Goal: Task Accomplishment & Management: Use online tool/utility

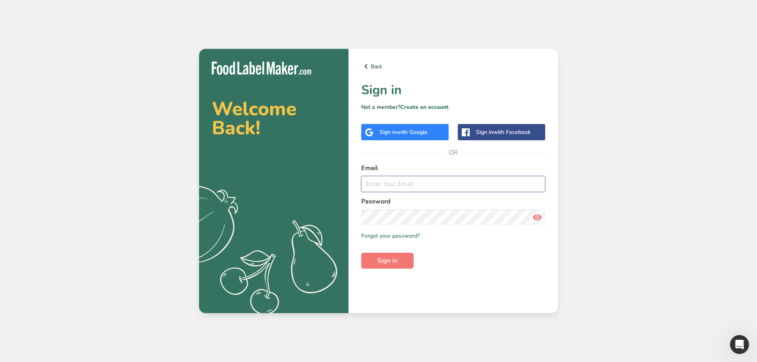
click at [502, 190] on input "email" at bounding box center [453, 184] width 184 height 16
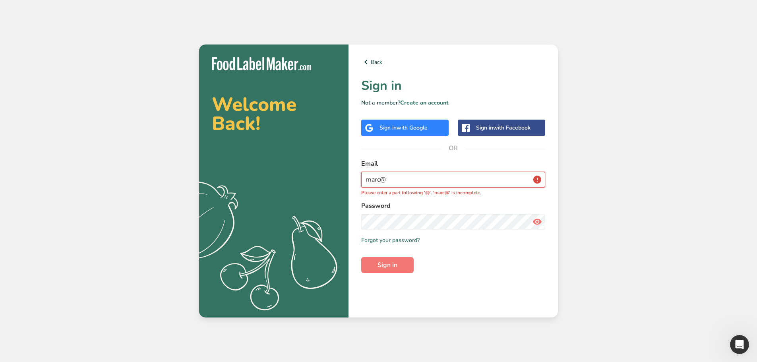
type input "[EMAIL_ADDRESS][DOMAIN_NAME]"
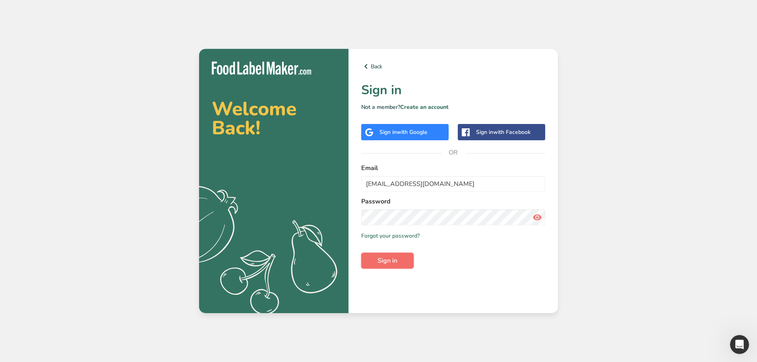
click at [383, 257] on span "Sign in" at bounding box center [388, 261] width 20 height 10
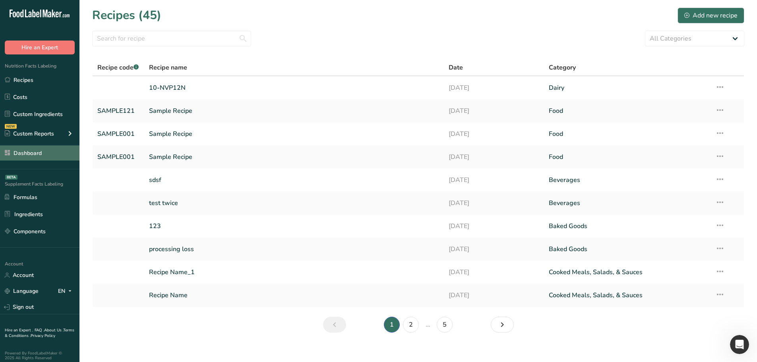
click at [28, 152] on link "Dashboard" at bounding box center [39, 152] width 79 height 15
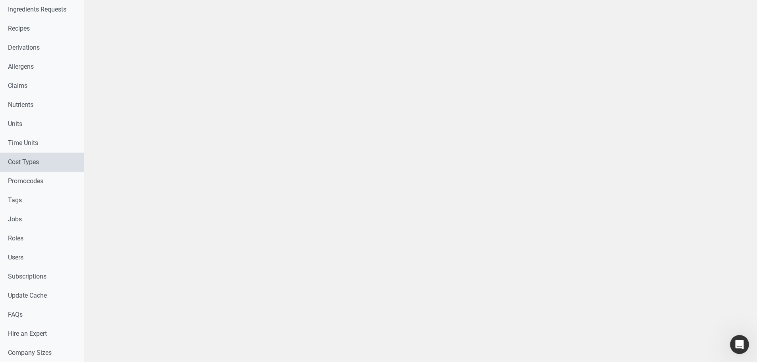
scroll to position [278, 0]
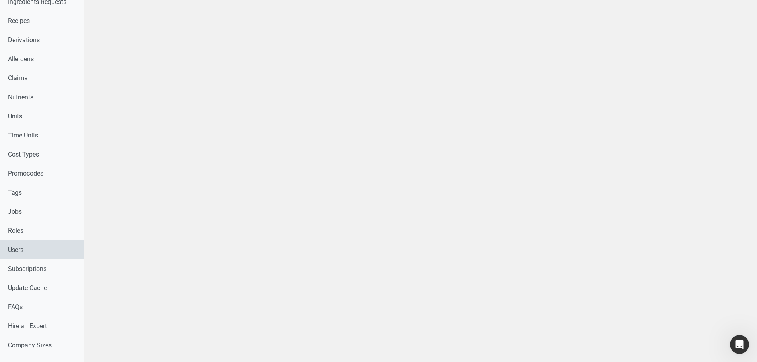
click at [31, 251] on link "Users" at bounding box center [42, 249] width 84 height 19
select select
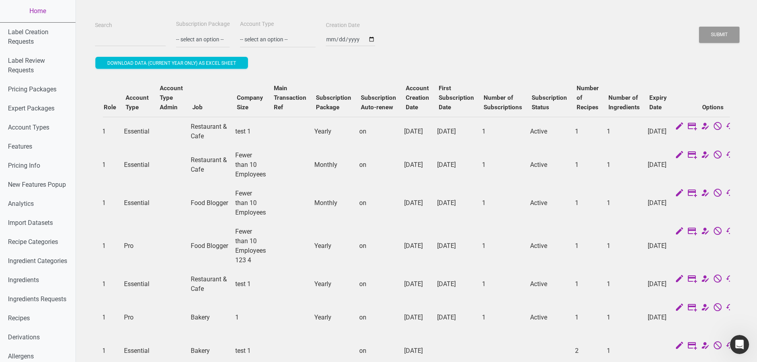
scroll to position [0, 263]
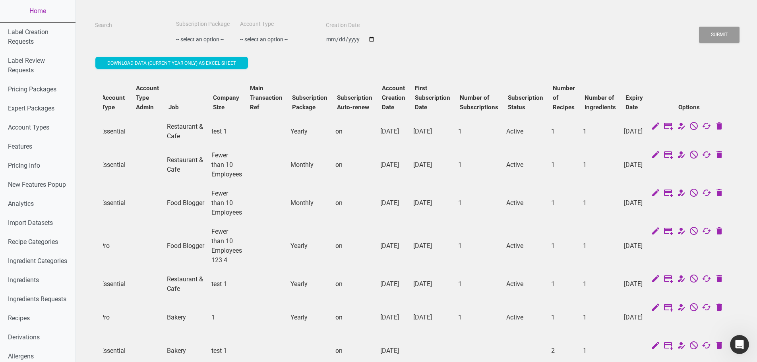
drag, startPoint x: 422, startPoint y: 165, endPoint x: 662, endPoint y: 166, distance: 240.0
click at [680, 125] on icon at bounding box center [681, 126] width 10 height 11
select select "30"
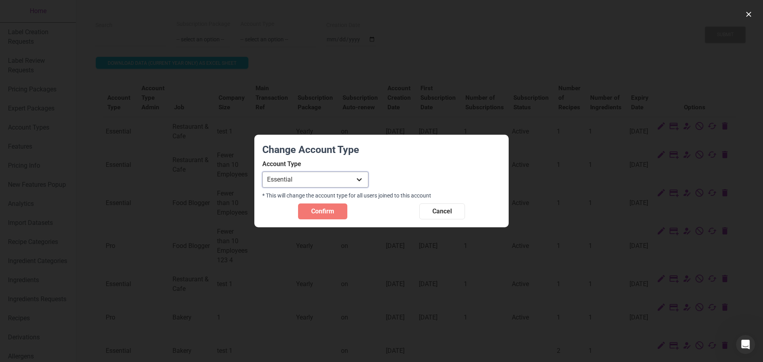
click at [314, 177] on select "Individual Essential Pro Business Old Enterprise 3 Users (799$) Old Enterprise …" at bounding box center [315, 180] width 106 height 16
click at [262, 172] on select "Individual Essential Pro Business Old Enterprise 3 Users (799$) Old Enterprise …" at bounding box center [315, 180] width 106 height 16
click at [321, 209] on span "Confirm" at bounding box center [322, 212] width 23 height 10
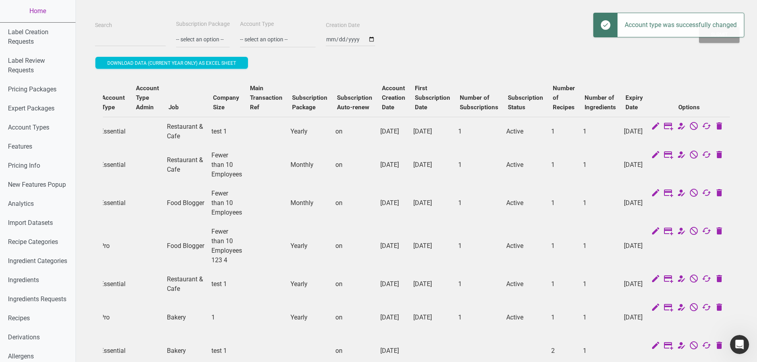
click at [518, 139] on td "Active" at bounding box center [525, 131] width 45 height 29
click at [671, 128] on icon at bounding box center [669, 126] width 10 height 11
select select "3"
select select "US"
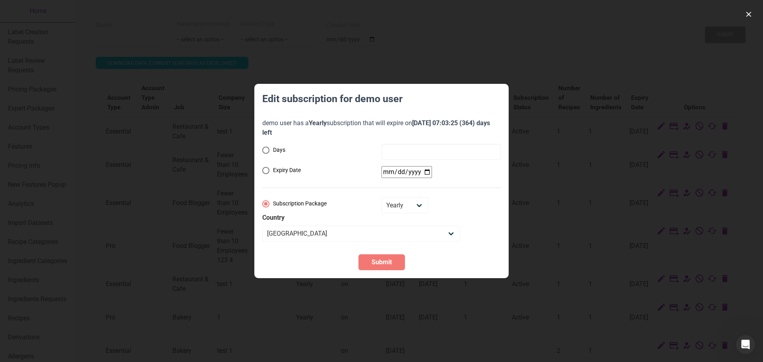
click at [544, 134] on div at bounding box center [381, 181] width 763 height 362
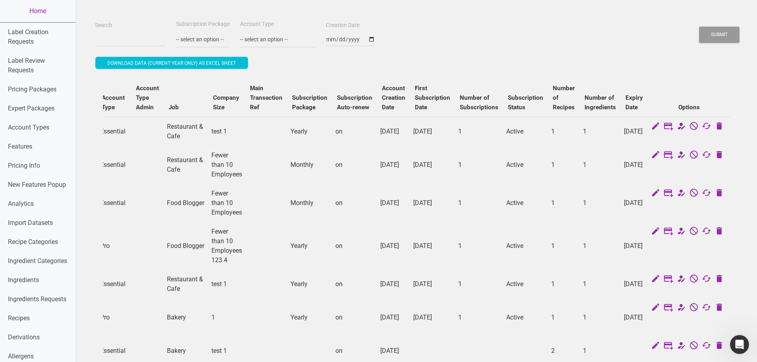
click at [679, 125] on icon at bounding box center [681, 126] width 10 height 11
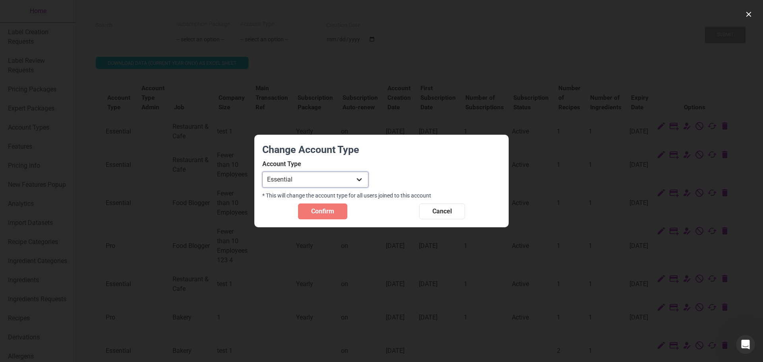
click at [358, 182] on select "Individual Essential Pro Business Old Enterprise 3 Users (799$) Old Enterprise …" at bounding box center [315, 180] width 106 height 16
select select "29"
click at [262, 172] on select "Individual Essential Pro Business Old Enterprise 3 Users (799$) Old Enterprise …" at bounding box center [315, 180] width 106 height 16
drag, startPoint x: 321, startPoint y: 204, endPoint x: 326, endPoint y: 203, distance: 5.2
click at [321, 205] on button "Confirm" at bounding box center [322, 211] width 49 height 16
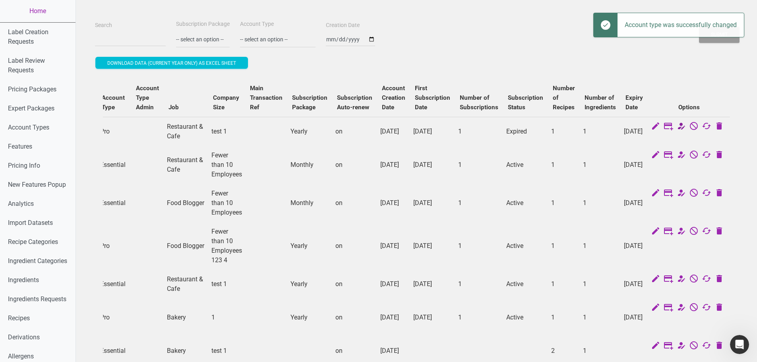
click at [684, 128] on icon at bounding box center [681, 126] width 10 height 11
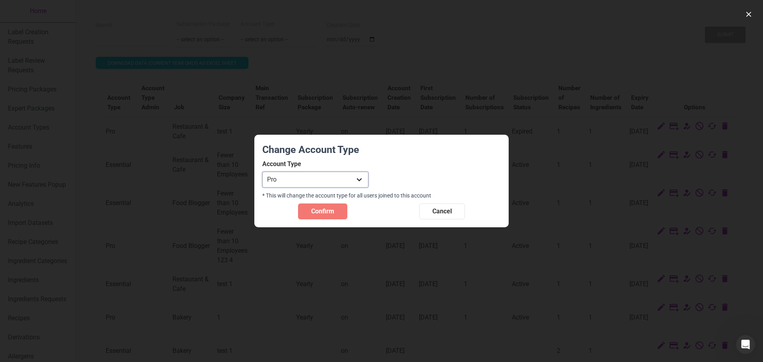
click at [339, 176] on select "Individual Essential Pro Business Old Enterprise 3 Users (799$) Old Enterprise …" at bounding box center [315, 180] width 106 height 16
select select "30"
click at [262, 172] on select "Individual Essential Pro Business Old Enterprise 3 Users (799$) Old Enterprise …" at bounding box center [315, 180] width 106 height 16
click at [314, 212] on span "Confirm" at bounding box center [322, 212] width 23 height 10
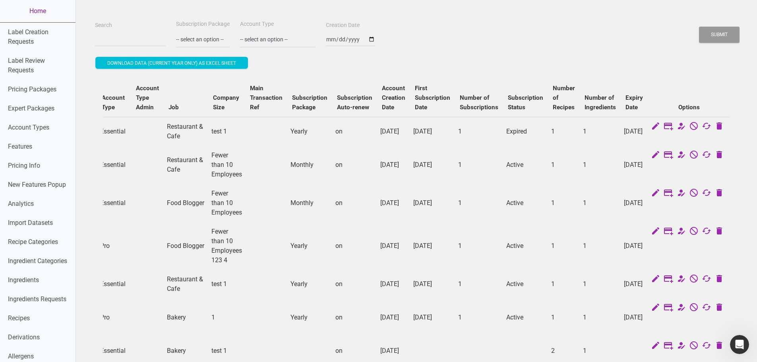
click at [30, 8] on link "Home" at bounding box center [38, 11] width 76 height 22
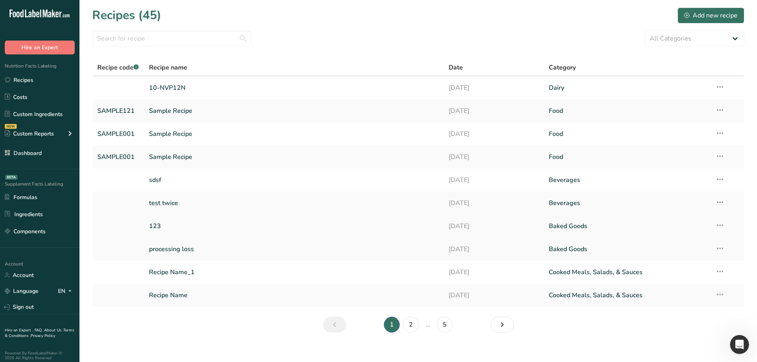
click at [179, 229] on link "123" at bounding box center [294, 226] width 291 height 17
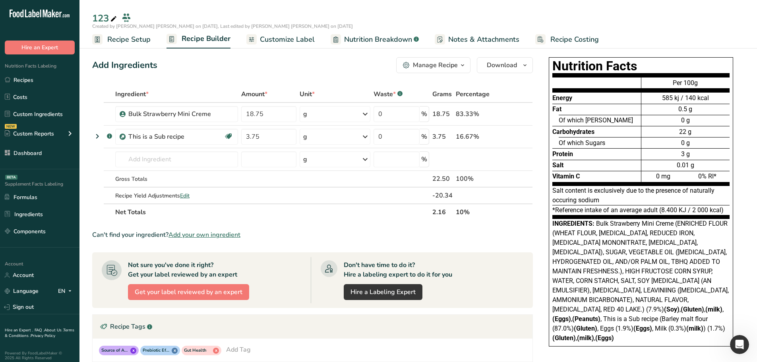
click at [276, 36] on span "Customize Label" at bounding box center [287, 39] width 55 height 11
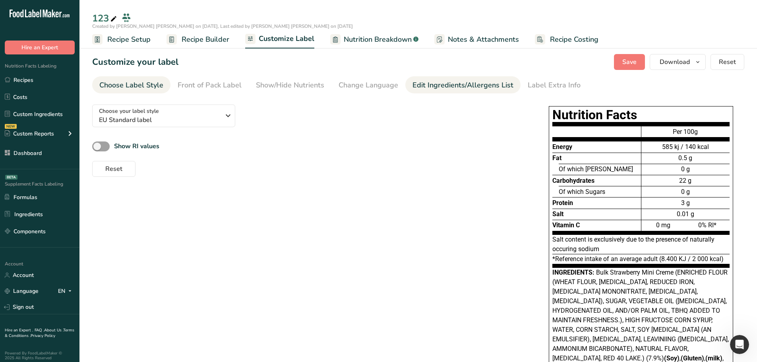
click at [488, 85] on div "Edit Ingredients/Allergens List" at bounding box center [463, 85] width 101 height 11
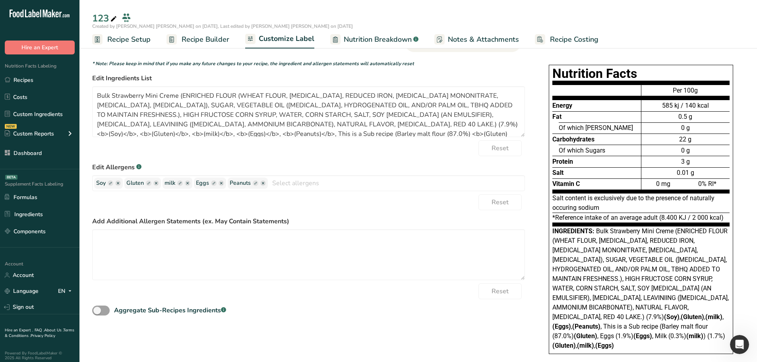
scroll to position [52, 0]
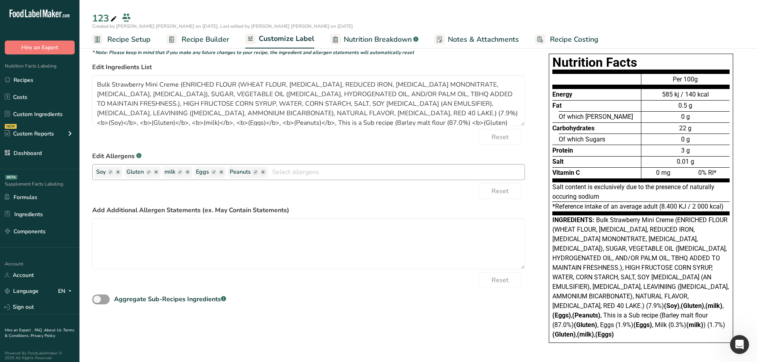
click at [110, 173] on rect "button" at bounding box center [111, 172] width 6 height 6
click at [159, 173] on ellipse "button" at bounding box center [162, 172] width 6 height 6
click at [109, 172] on rect "button" at bounding box center [111, 172] width 6 height 6
click at [159, 173] on ellipse "button" at bounding box center [162, 172] width 6 height 6
click at [213, 35] on span "Recipe Builder" at bounding box center [206, 39] width 48 height 11
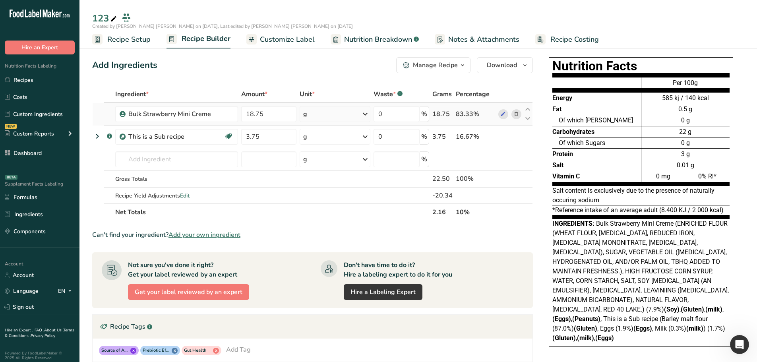
click at [513, 117] on icon at bounding box center [516, 114] width 6 height 8
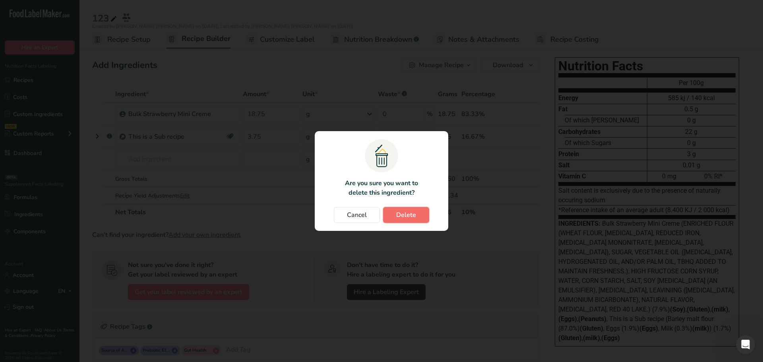
click at [400, 215] on span "Delete" at bounding box center [406, 215] width 20 height 10
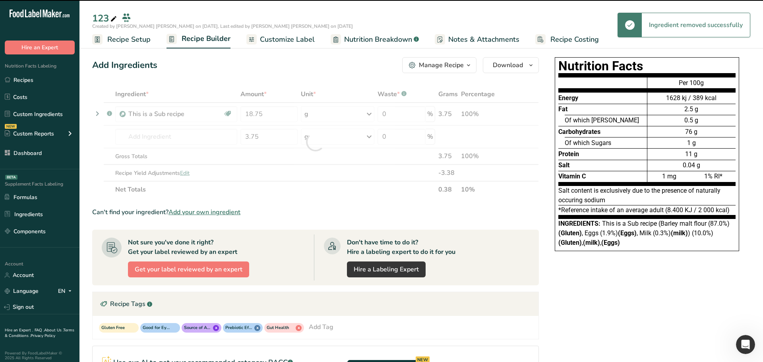
type input "3.75"
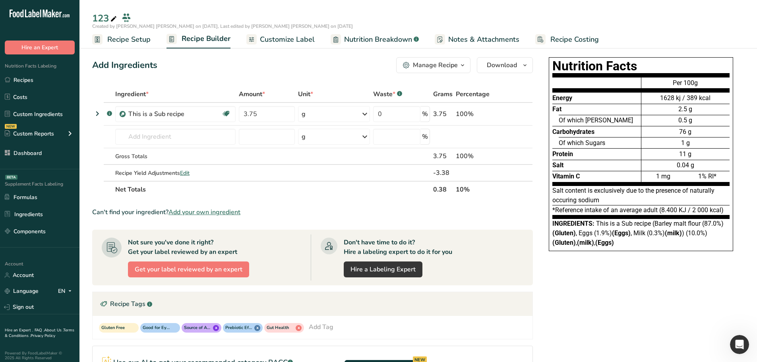
click at [297, 37] on span "Customize Label" at bounding box center [287, 39] width 55 height 11
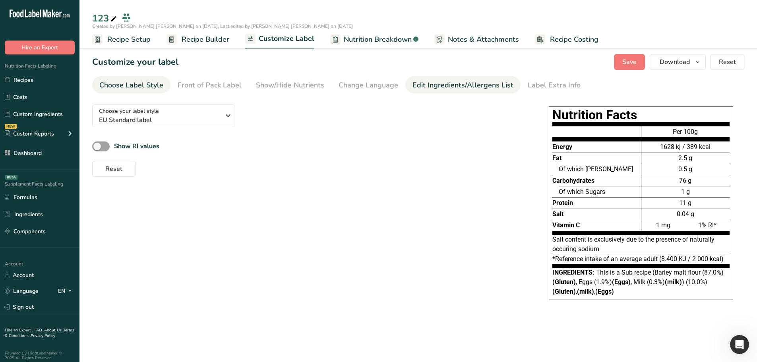
click at [440, 89] on div "Edit Ingredients/Allergens List" at bounding box center [463, 85] width 101 height 11
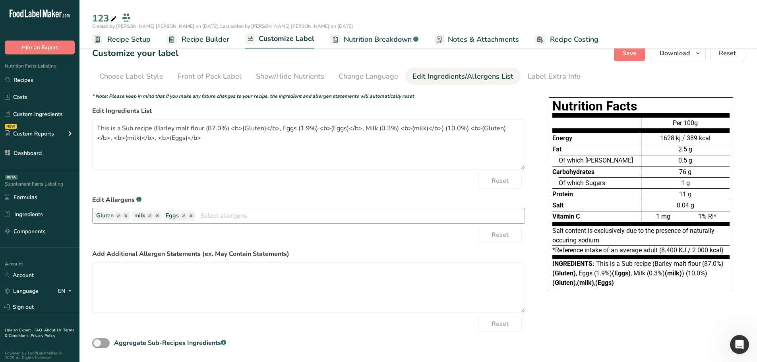
scroll to position [9, 0]
click at [119, 215] on rect "button" at bounding box center [119, 216] width 6 height 6
click at [160, 216] on icon "button" at bounding box center [161, 215] width 2 height 2
click at [158, 216] on ellipse "button" at bounding box center [158, 216] width 6 height 6
click at [126, 216] on ellipse "button" at bounding box center [126, 216] width 6 height 6
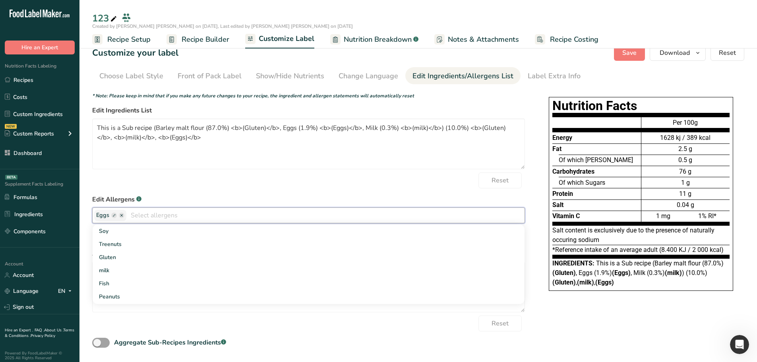
click at [121, 215] on ellipse "button" at bounding box center [122, 216] width 6 height 6
click at [538, 225] on div "Nutrition Facts Energy Fat Of which Saturates Carbohydrates Of which Sugars Pro…" at bounding box center [641, 198] width 207 height 208
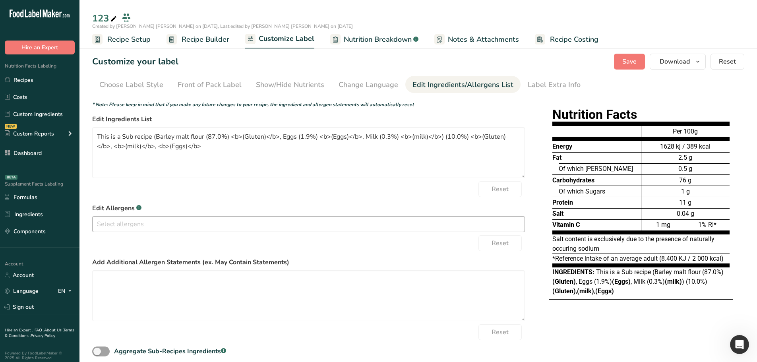
scroll to position [0, 0]
click at [627, 62] on span "Save" at bounding box center [629, 62] width 14 height 10
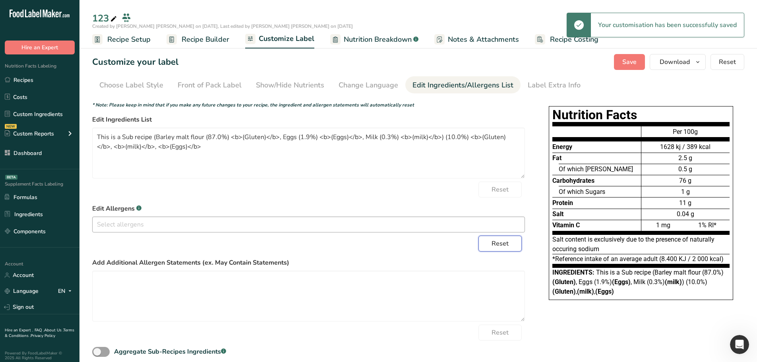
click at [507, 242] on span "Reset" at bounding box center [500, 244] width 17 height 10
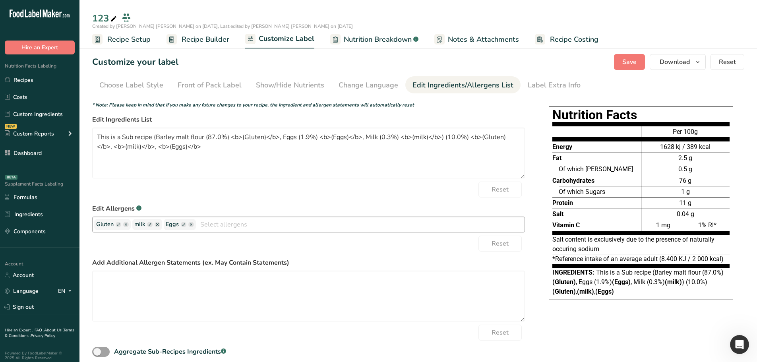
click at [185, 223] on icon "button" at bounding box center [183, 224] width 2 height 2
click at [186, 226] on input "text" at bounding box center [196, 224] width 60 height 10
type input "Eggs name"
click at [200, 243] on div "Reset" at bounding box center [308, 244] width 433 height 16
click at [616, 75] on section "Customize your label Save Download Choose what to show on your downloaded label…" at bounding box center [418, 206] width 678 height 330
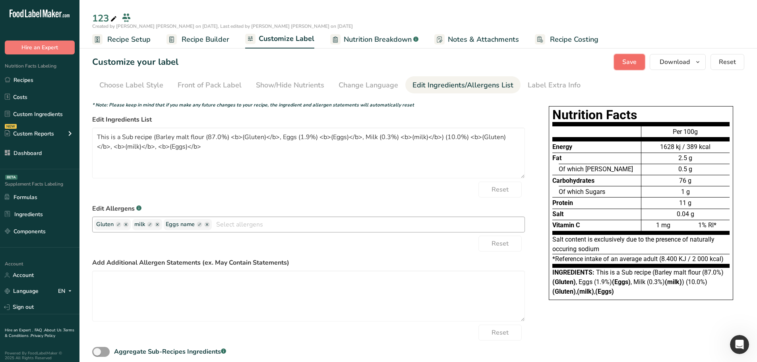
click at [628, 63] on span "Save" at bounding box center [629, 62] width 14 height 10
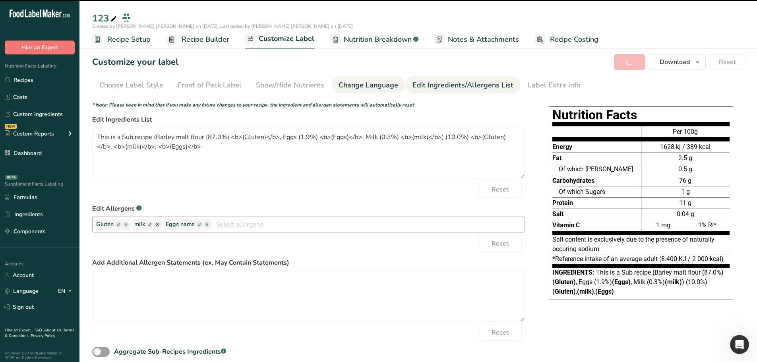
click at [207, 40] on span "Recipe Builder" at bounding box center [206, 39] width 48 height 11
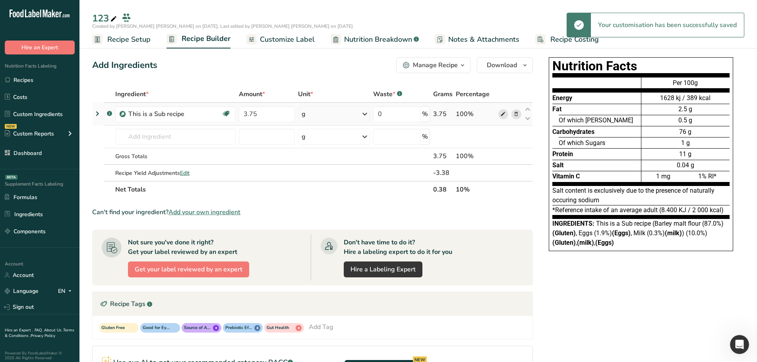
click at [502, 112] on icon at bounding box center [503, 114] width 6 height 8
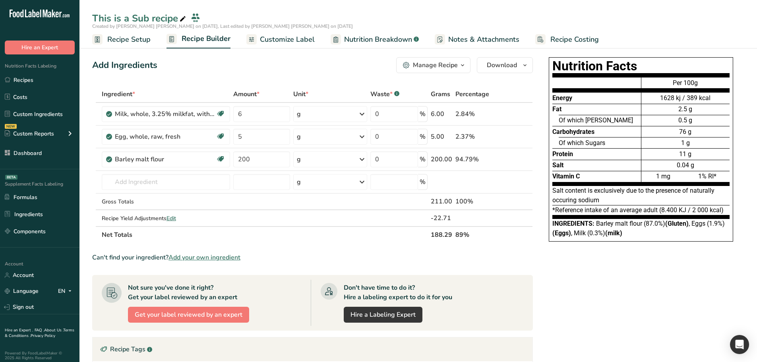
click at [284, 39] on span "Customize Label" at bounding box center [287, 39] width 55 height 11
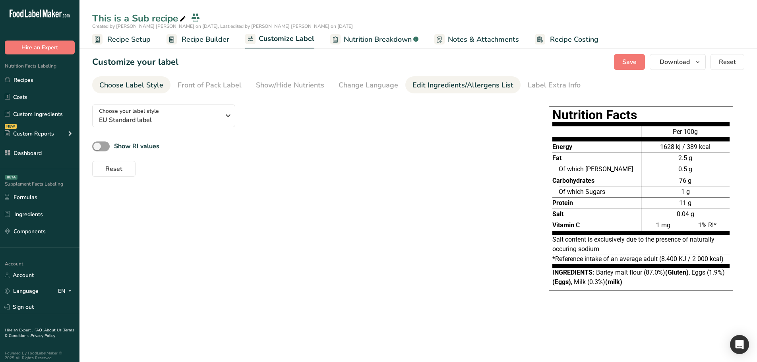
click at [422, 85] on div "Edit Ingredients/Allergens List" at bounding box center [463, 85] width 101 height 11
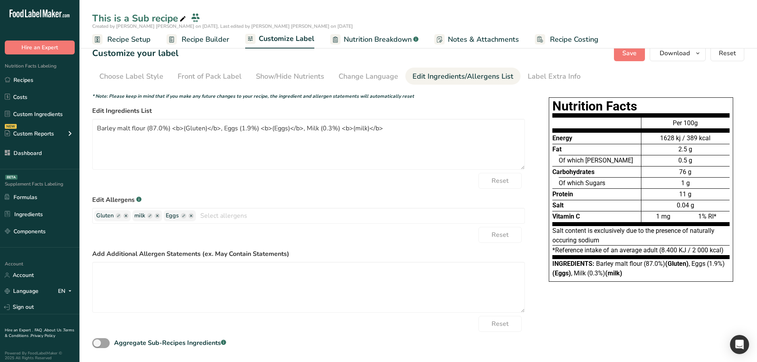
scroll to position [9, 0]
click at [119, 216] on rect "button" at bounding box center [119, 216] width 6 height 6
click at [119, 215] on input "text" at bounding box center [126, 215] width 60 height 10
type input "Gluten test"
click at [627, 58] on button "Save" at bounding box center [629, 53] width 31 height 16
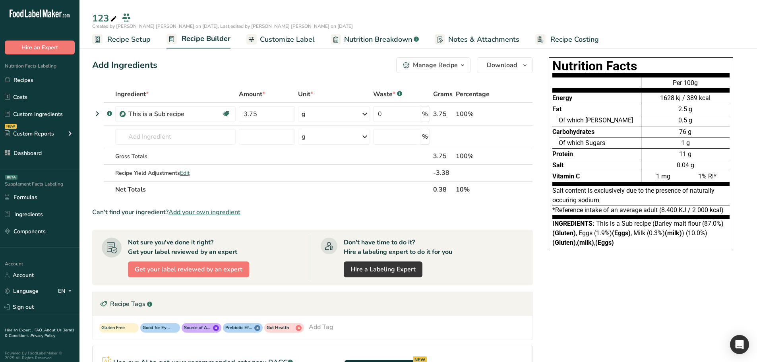
click at [275, 40] on span "Customize Label" at bounding box center [287, 39] width 55 height 11
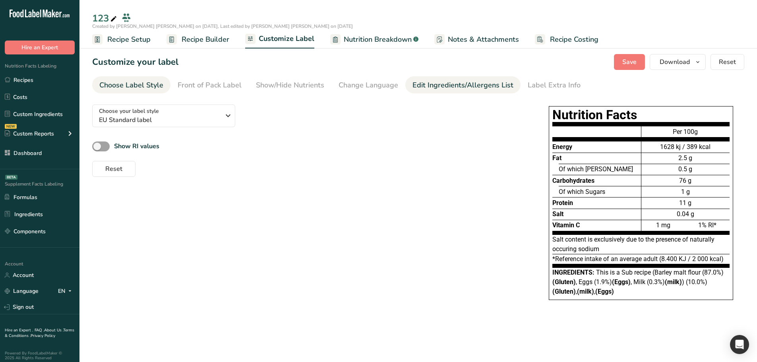
click at [456, 81] on div "Edit Ingredients/Allergens List" at bounding box center [463, 85] width 101 height 11
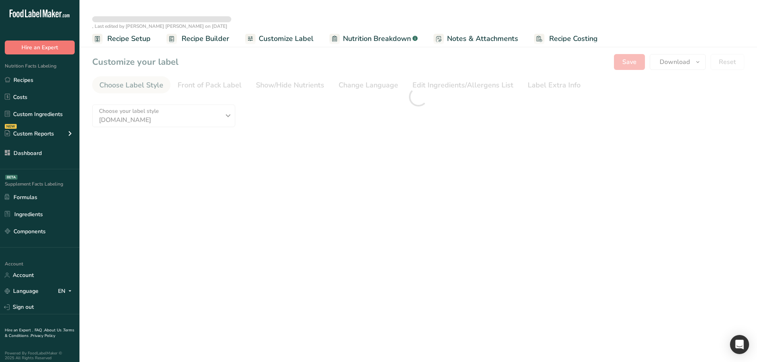
radio input "true"
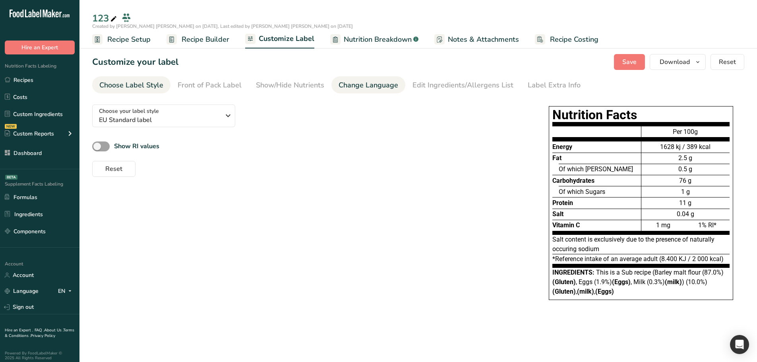
click at [375, 81] on div "Change Language" at bounding box center [369, 85] width 60 height 11
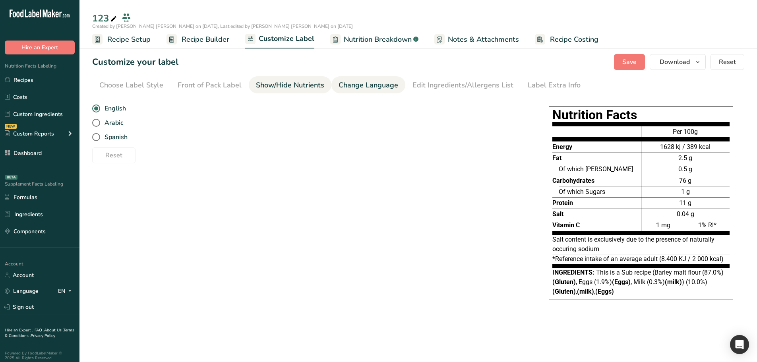
click at [296, 85] on div "Show/Hide Nutrients" at bounding box center [290, 85] width 68 height 11
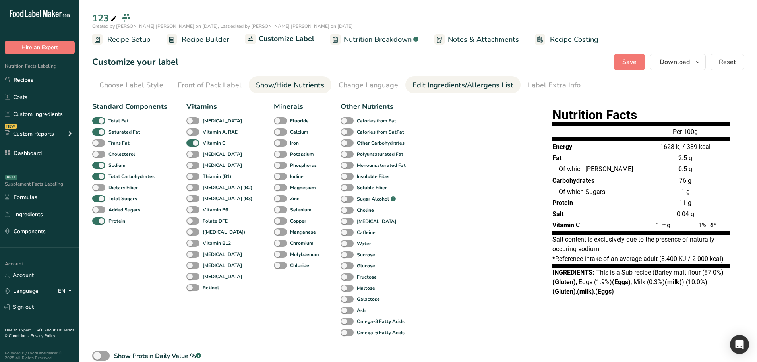
click at [462, 83] on div "Edit Ingredients/Allergens List" at bounding box center [463, 85] width 101 height 11
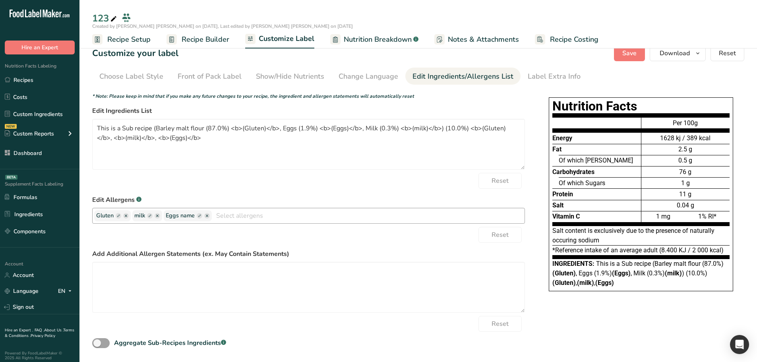
scroll to position [9, 0]
click at [118, 215] on rect "button" at bounding box center [119, 216] width 6 height 6
click at [130, 216] on input "text" at bounding box center [126, 215] width 60 height 10
type input "Gluten 2"
click at [628, 58] on button "Save" at bounding box center [629, 53] width 31 height 16
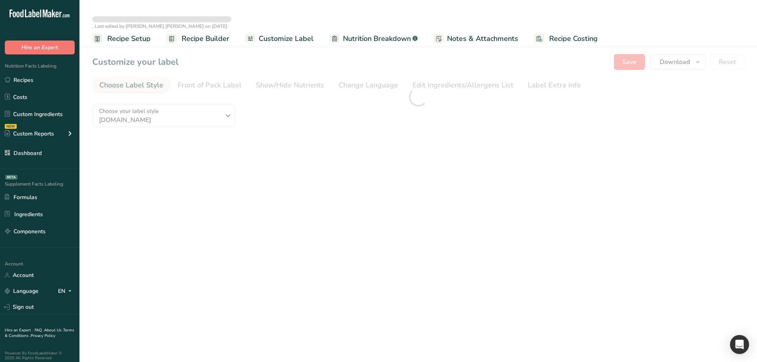
type textarea "Barley malt flour (87.0%) <b>(Gluten)</b>, Eggs (1.9%) <b>(Eggs)</b>, Milk (0.3…"
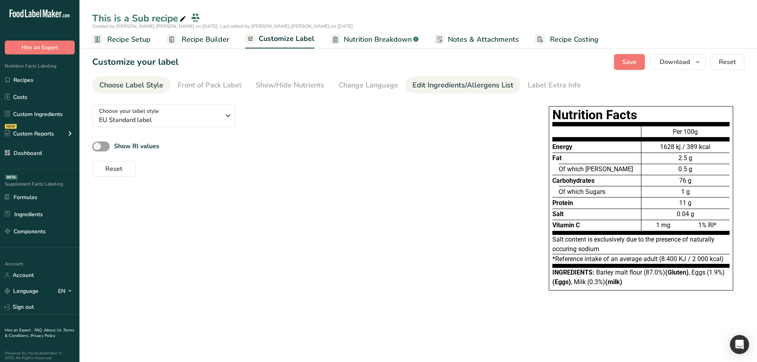
click at [455, 89] on div "Edit Ingredients/Allergens List" at bounding box center [463, 85] width 101 height 11
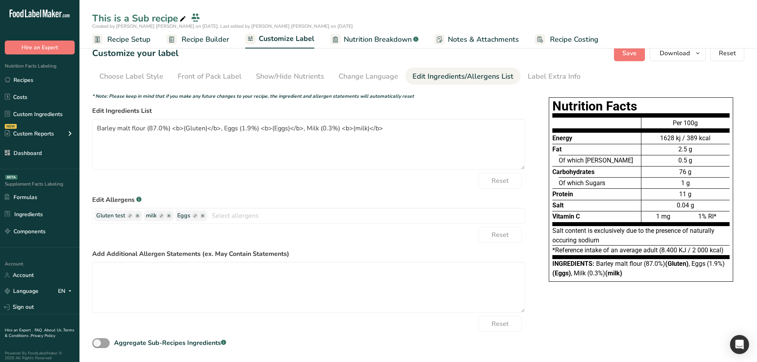
scroll to position [9, 0]
click at [138, 217] on ellipse "button" at bounding box center [138, 216] width 6 height 6
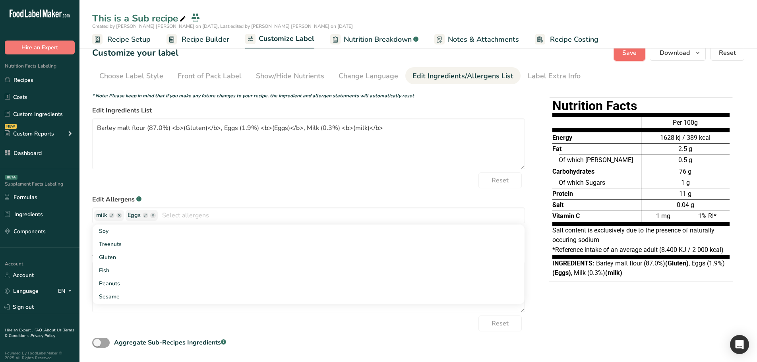
click at [622, 56] on button "Save" at bounding box center [629, 53] width 31 height 16
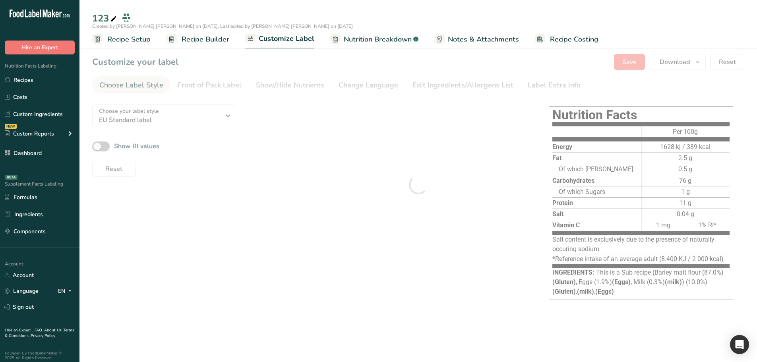
type textarea "This is a Sub recipe (Barley malt flour (87.0%) <b>(Gluten)</b>, Eggs (1.9%) <b…"
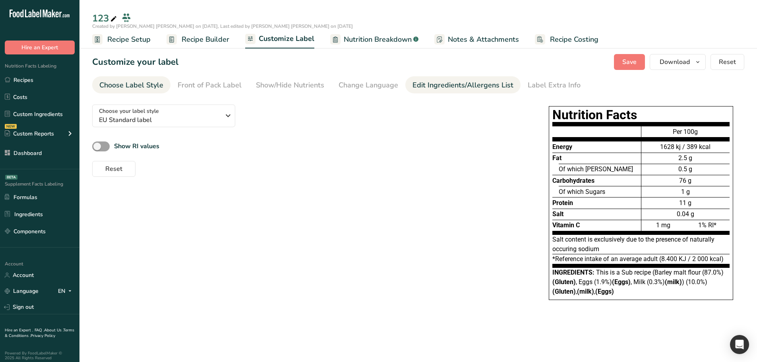
click at [441, 89] on div "Edit Ingredients/Allergens List" at bounding box center [463, 85] width 101 height 11
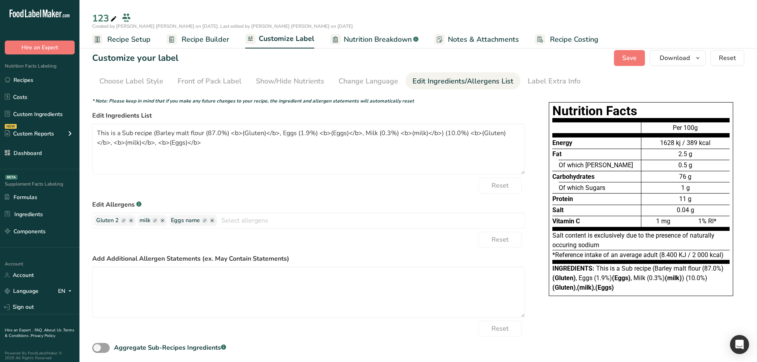
scroll to position [9, 0]
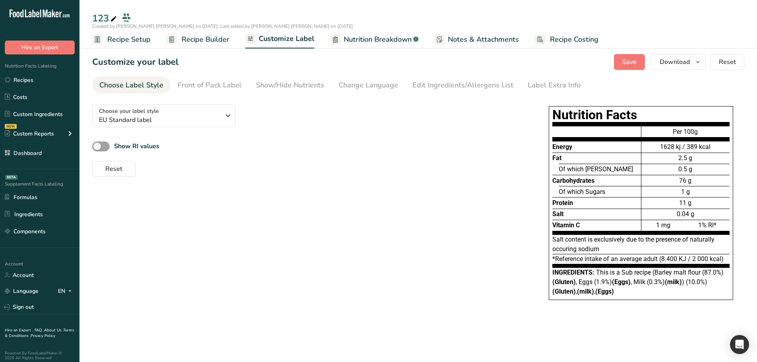
click at [362, 37] on span "Nutrition Breakdown" at bounding box center [378, 39] width 68 height 11
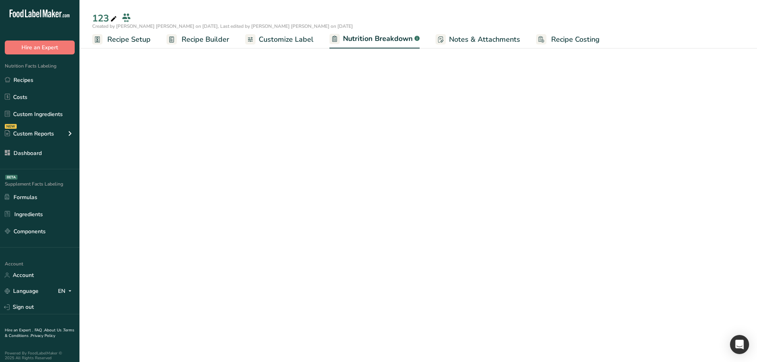
select select "Calories"
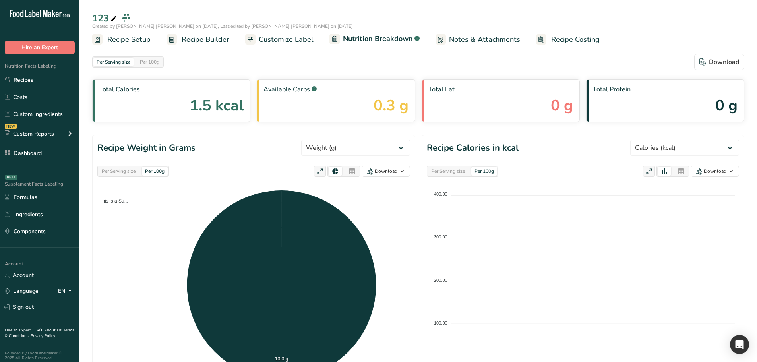
click at [269, 43] on span "Customize Label" at bounding box center [286, 39] width 55 height 11
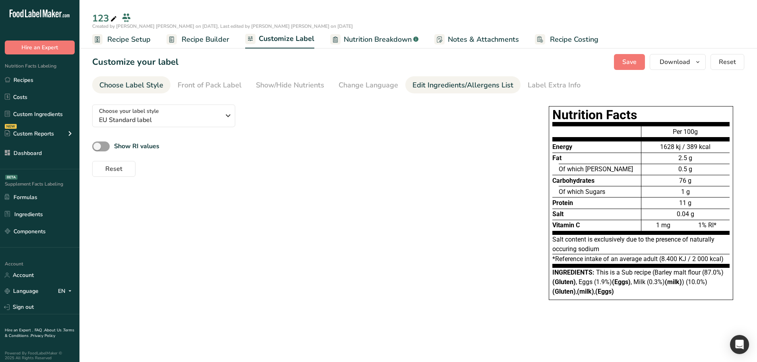
click at [442, 89] on div "Edit Ingredients/Allergens List" at bounding box center [463, 85] width 101 height 11
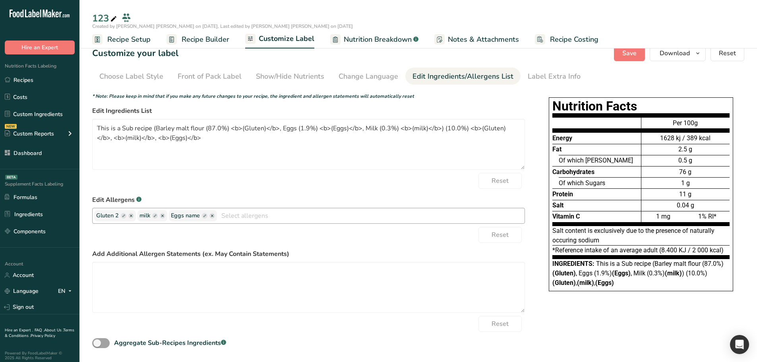
scroll to position [9, 0]
click at [189, 37] on span "Recipe Builder" at bounding box center [206, 39] width 48 height 11
